Goal: Information Seeking & Learning: Learn about a topic

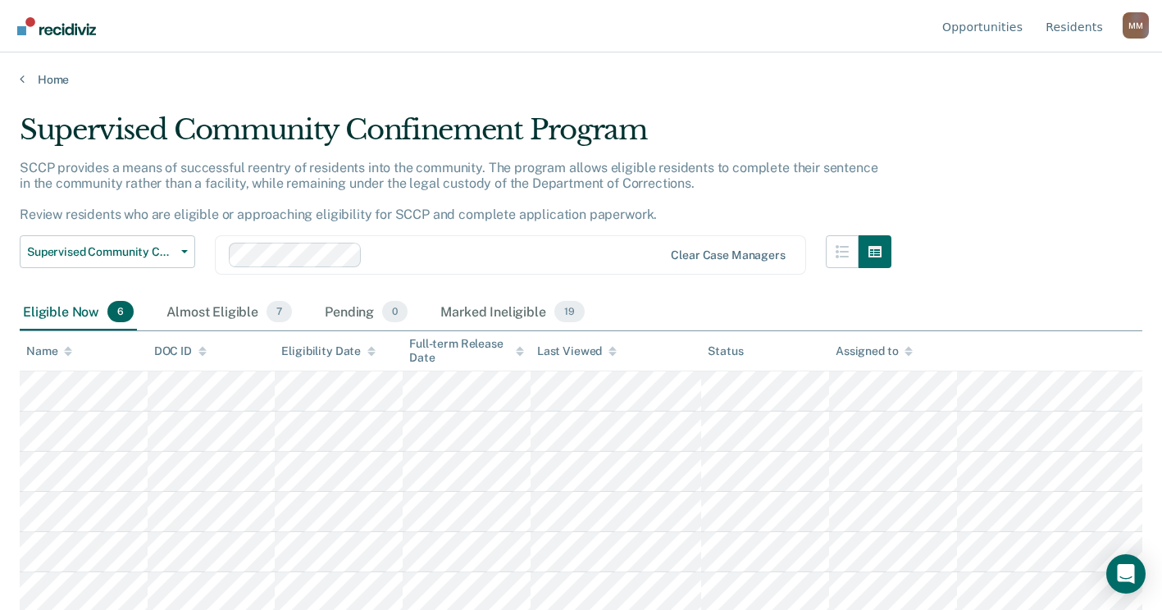
scroll to position [2, 0]
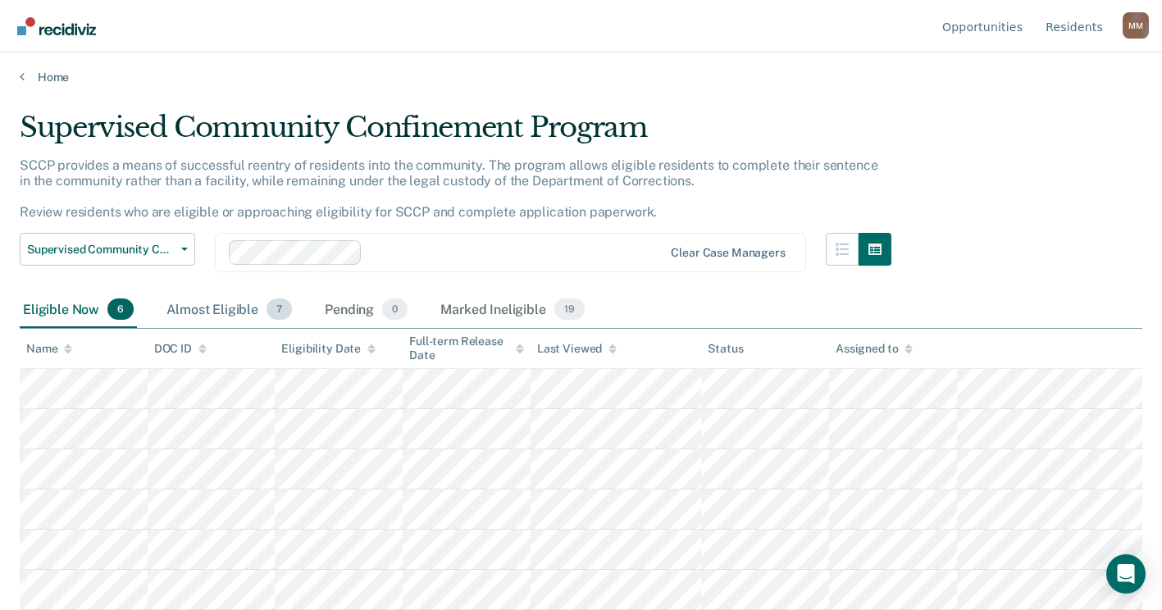
click at [253, 302] on div "Almost Eligible 7" at bounding box center [229, 310] width 132 height 36
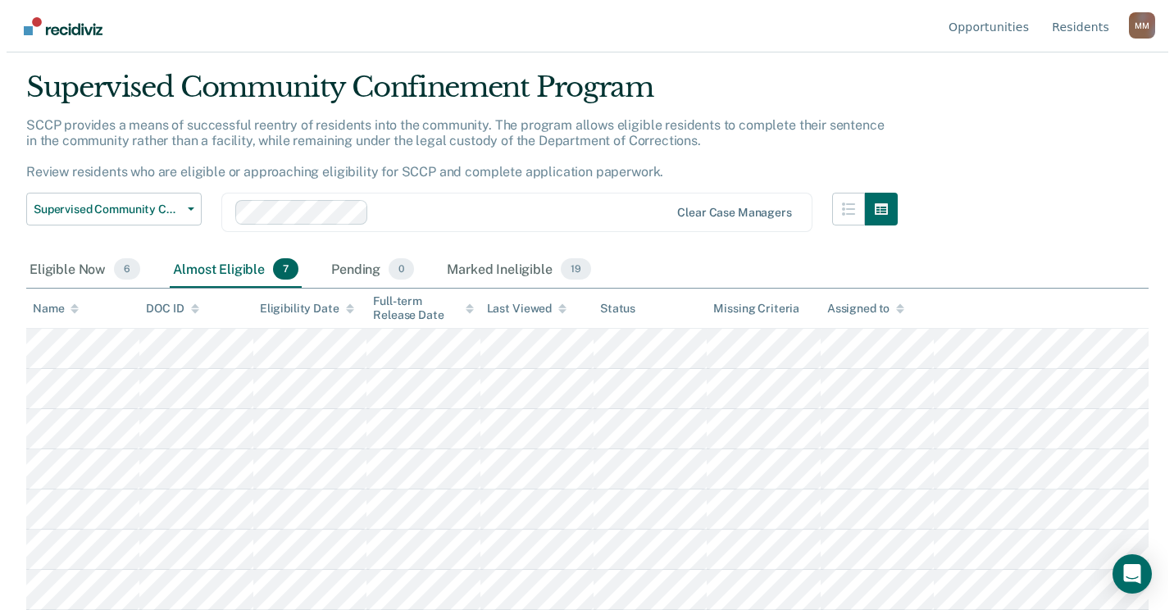
scroll to position [0, 0]
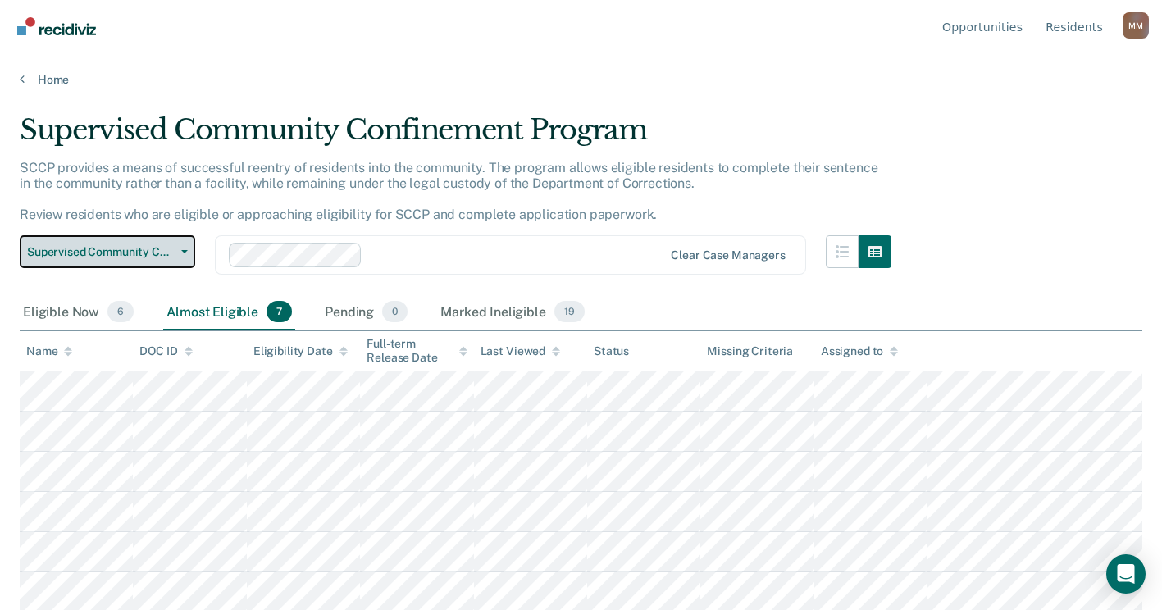
click at [187, 246] on button "Supervised Community Confinement Program" at bounding box center [107, 251] width 175 height 33
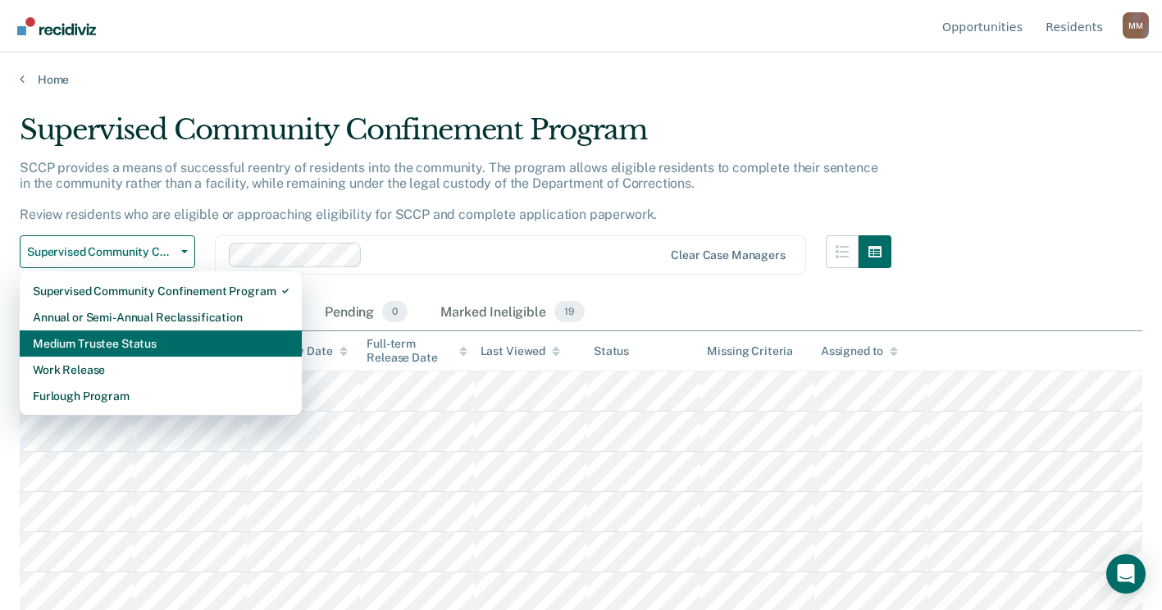
click at [160, 353] on div "Medium Trustee Status" at bounding box center [161, 343] width 256 height 26
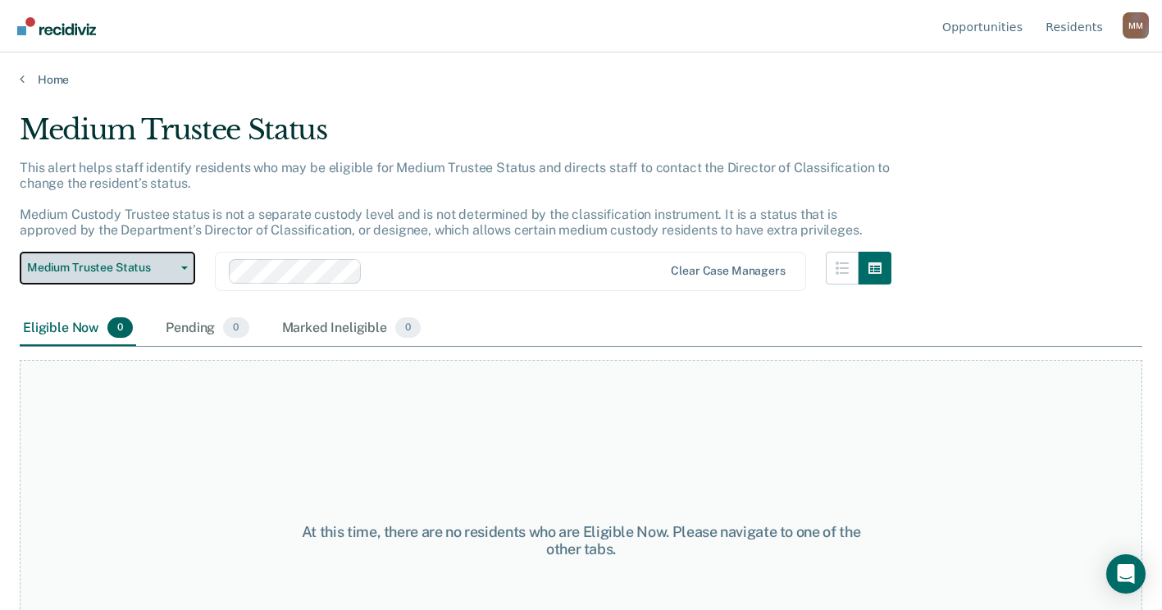
click at [184, 272] on button "Medium Trustee Status" at bounding box center [107, 268] width 175 height 33
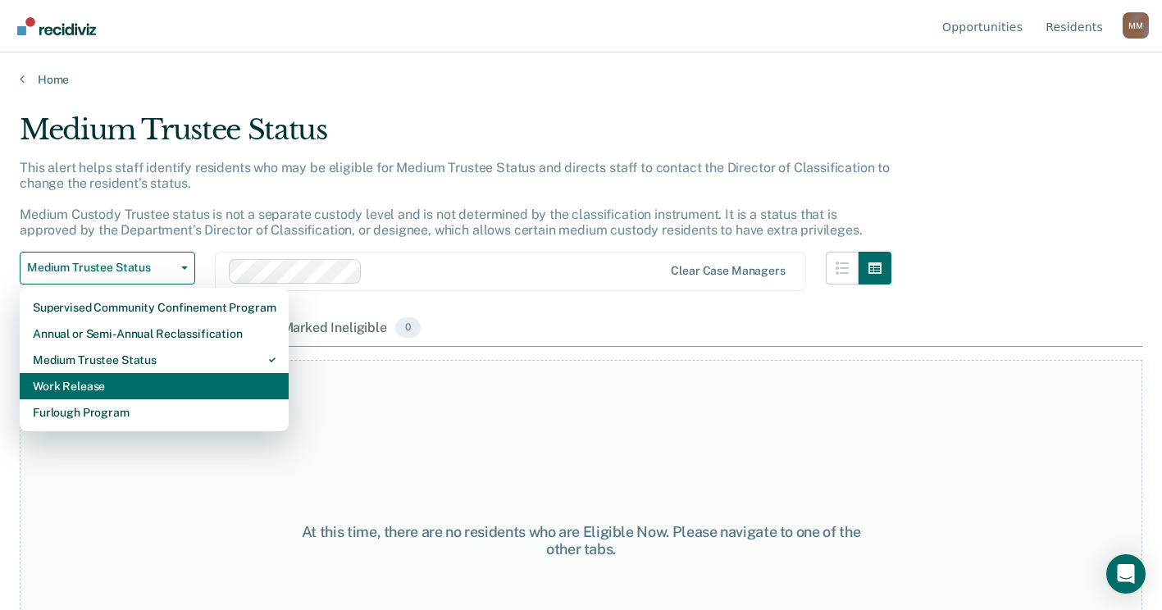
click at [153, 378] on div "Work Release" at bounding box center [154, 386] width 243 height 26
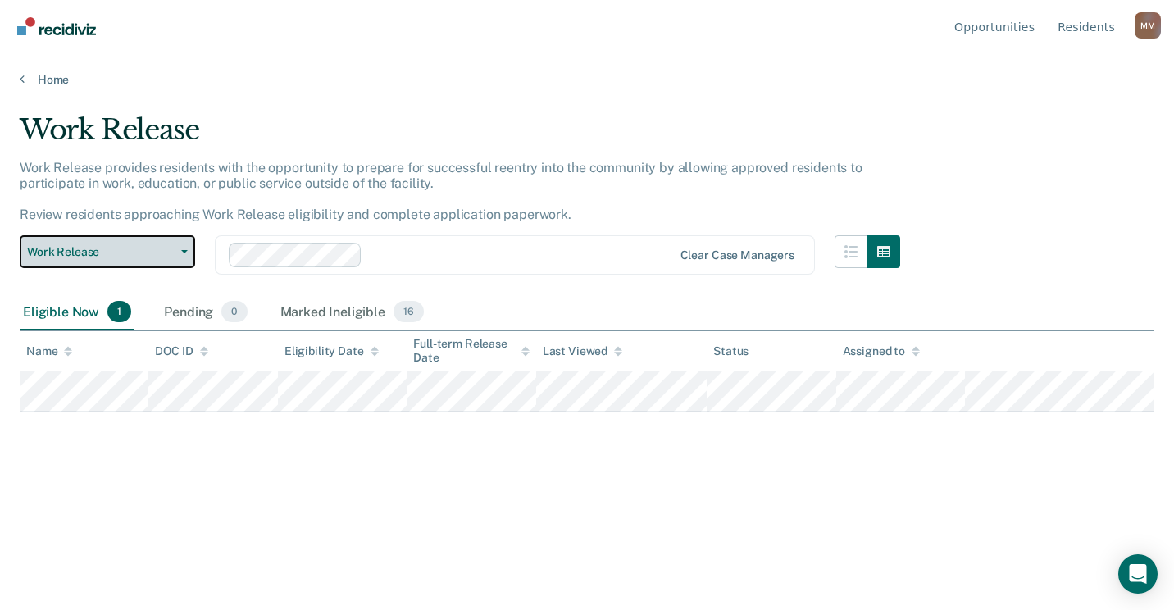
click at [187, 253] on icon "button" at bounding box center [184, 251] width 7 height 3
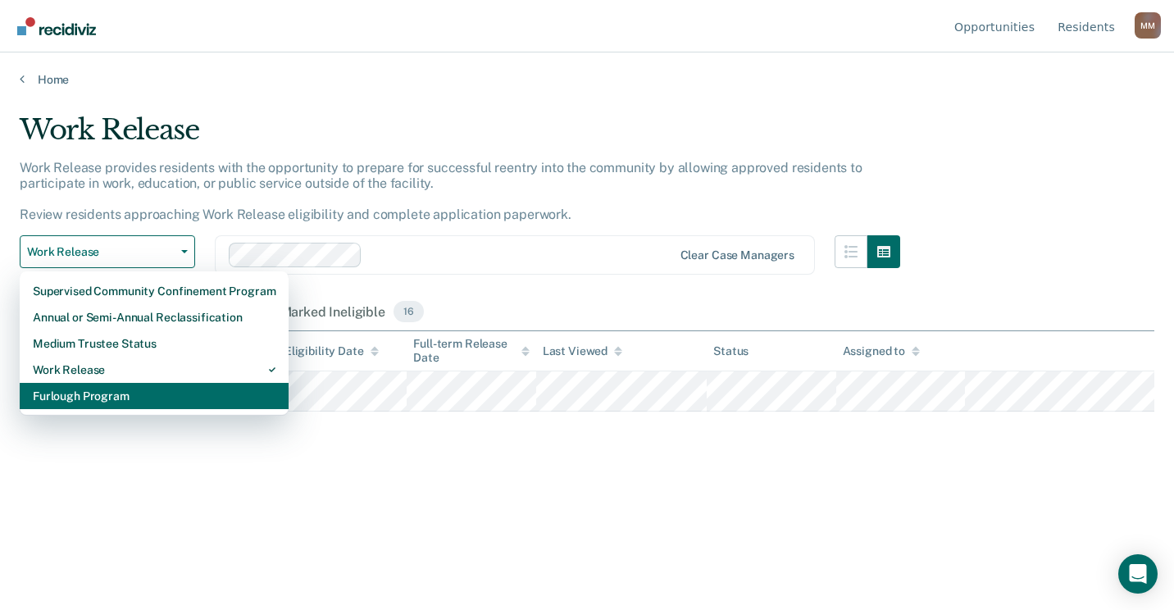
click at [146, 392] on div "Furlough Program" at bounding box center [154, 396] width 243 height 26
